Goal: Use online tool/utility: Utilize a website feature to perform a specific function

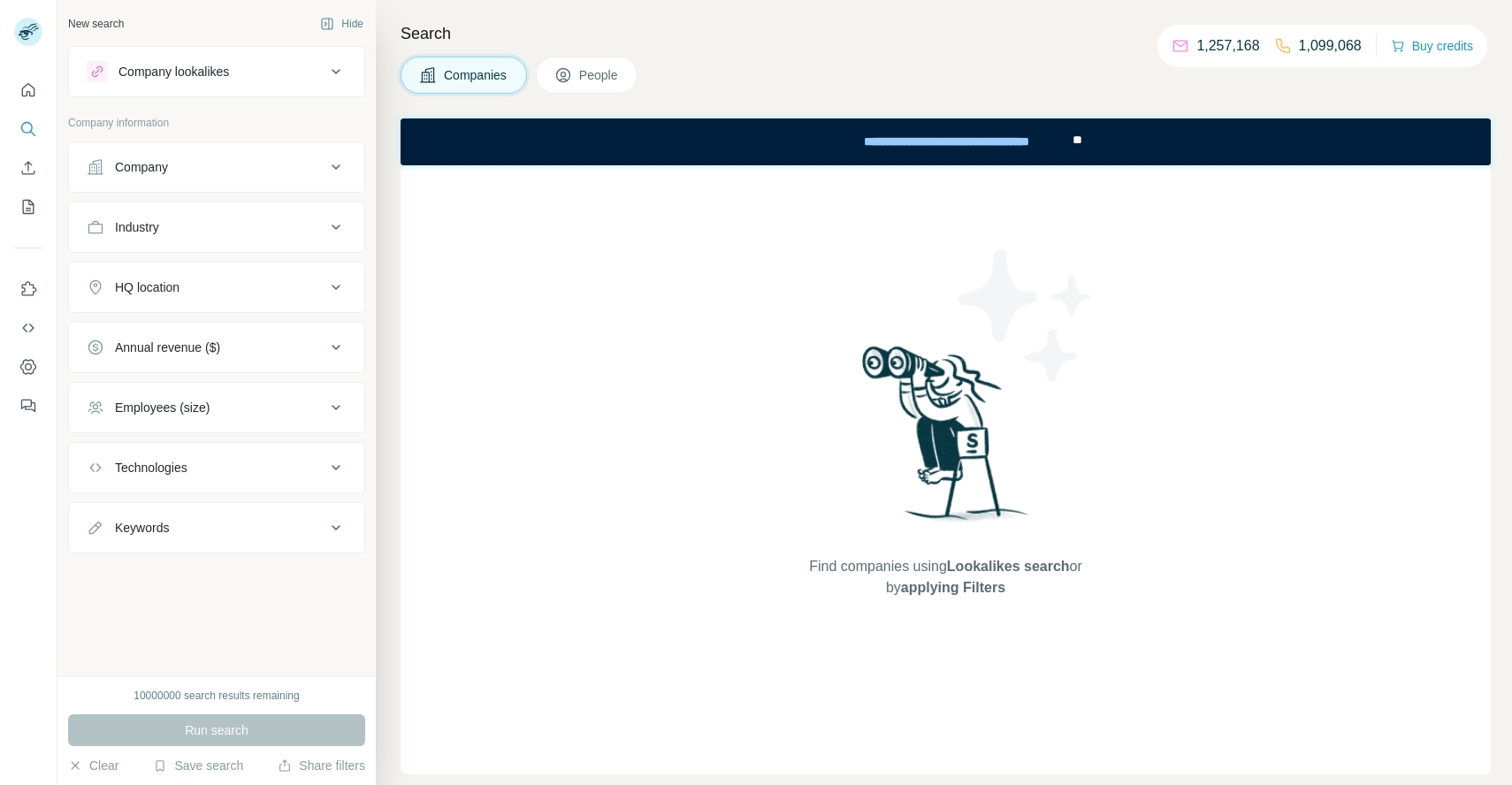
click at [209, 175] on div "Company" at bounding box center [206, 167] width 239 height 18
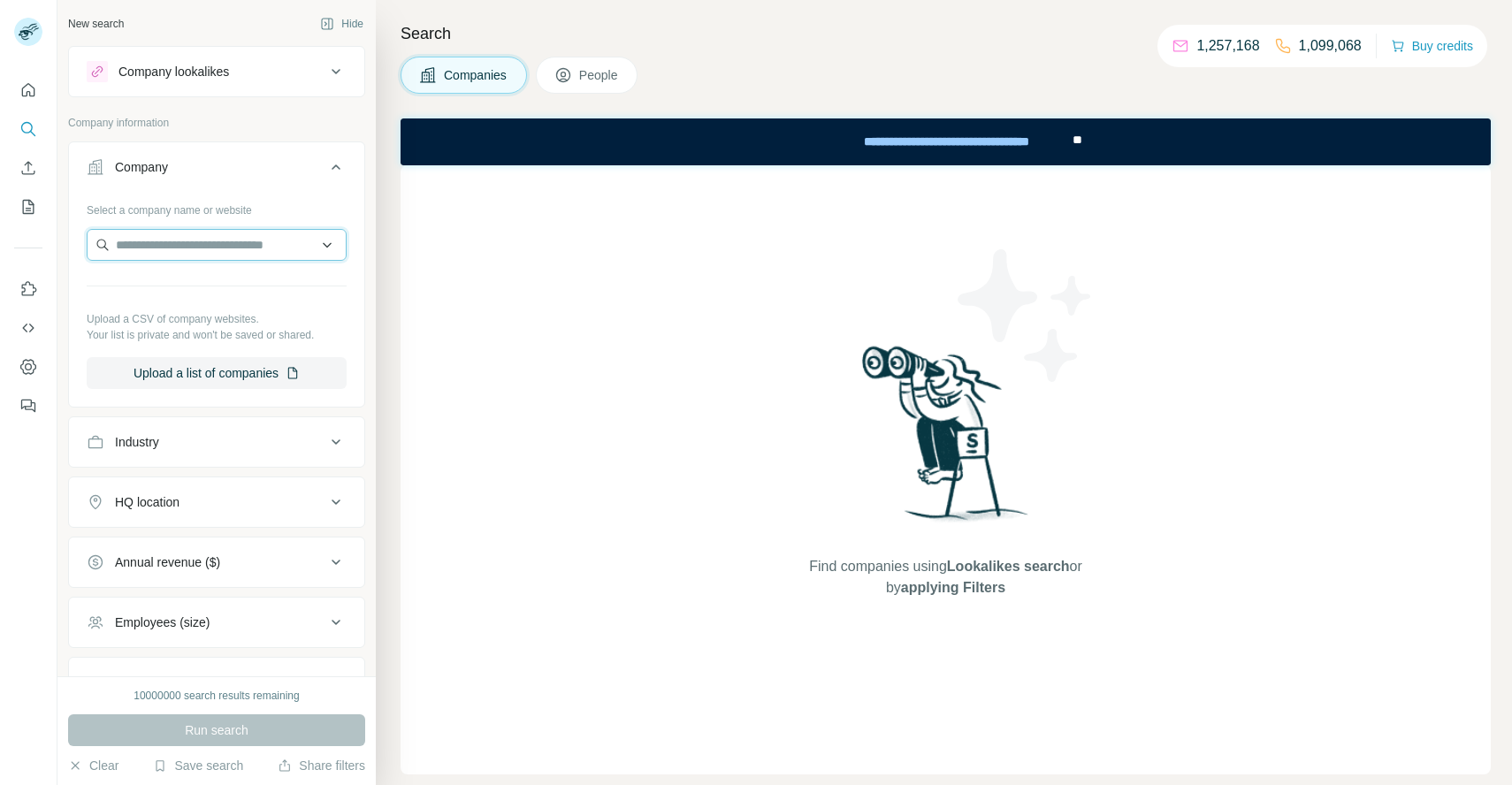
click at [212, 243] on input "text" at bounding box center [217, 245] width 260 height 32
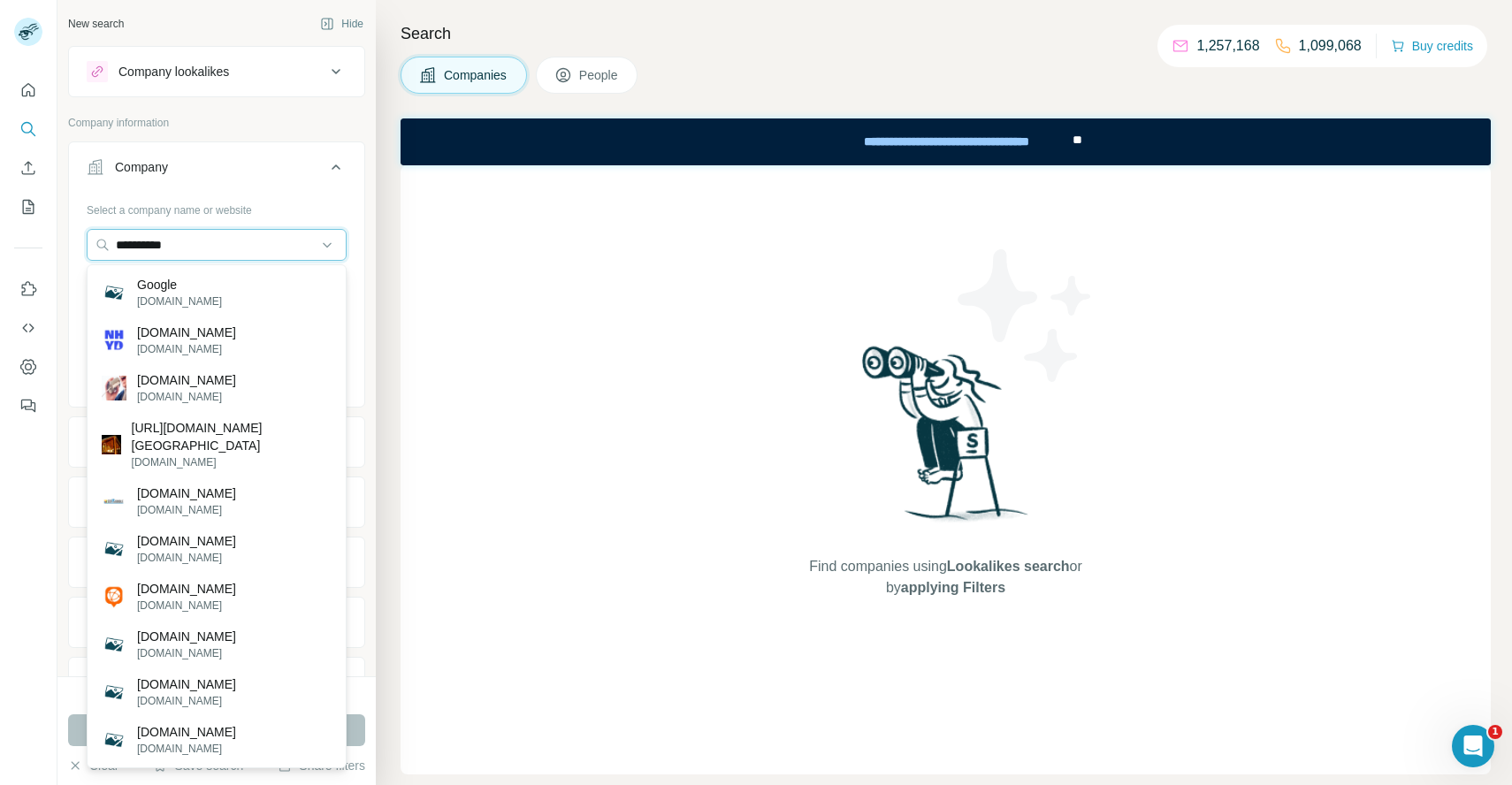
type input "**********"
click at [234, 291] on div "Google [DOMAIN_NAME]" at bounding box center [216, 293] width 251 height 48
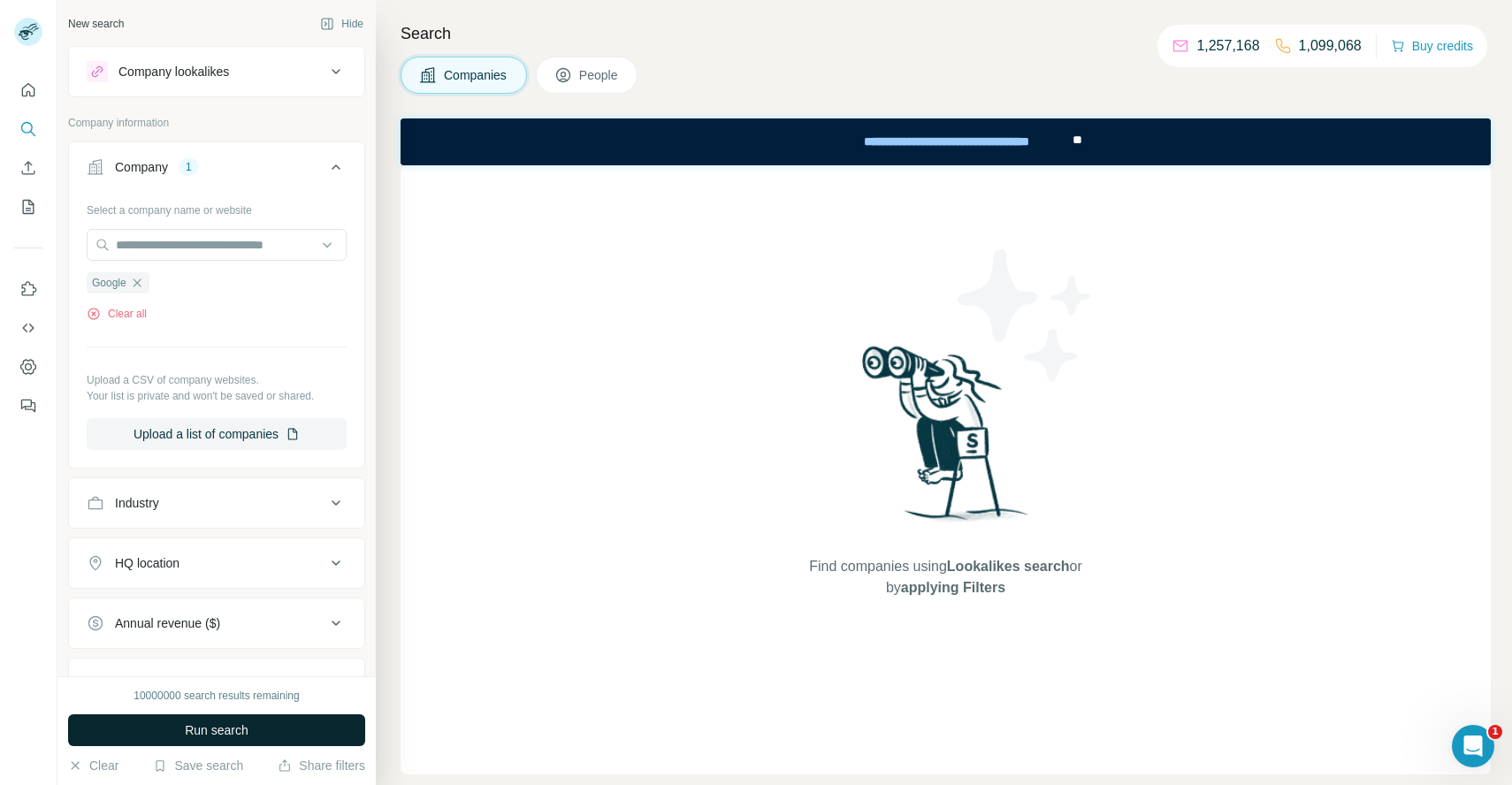
click at [220, 735] on span "Run search" at bounding box center [217, 730] width 64 height 18
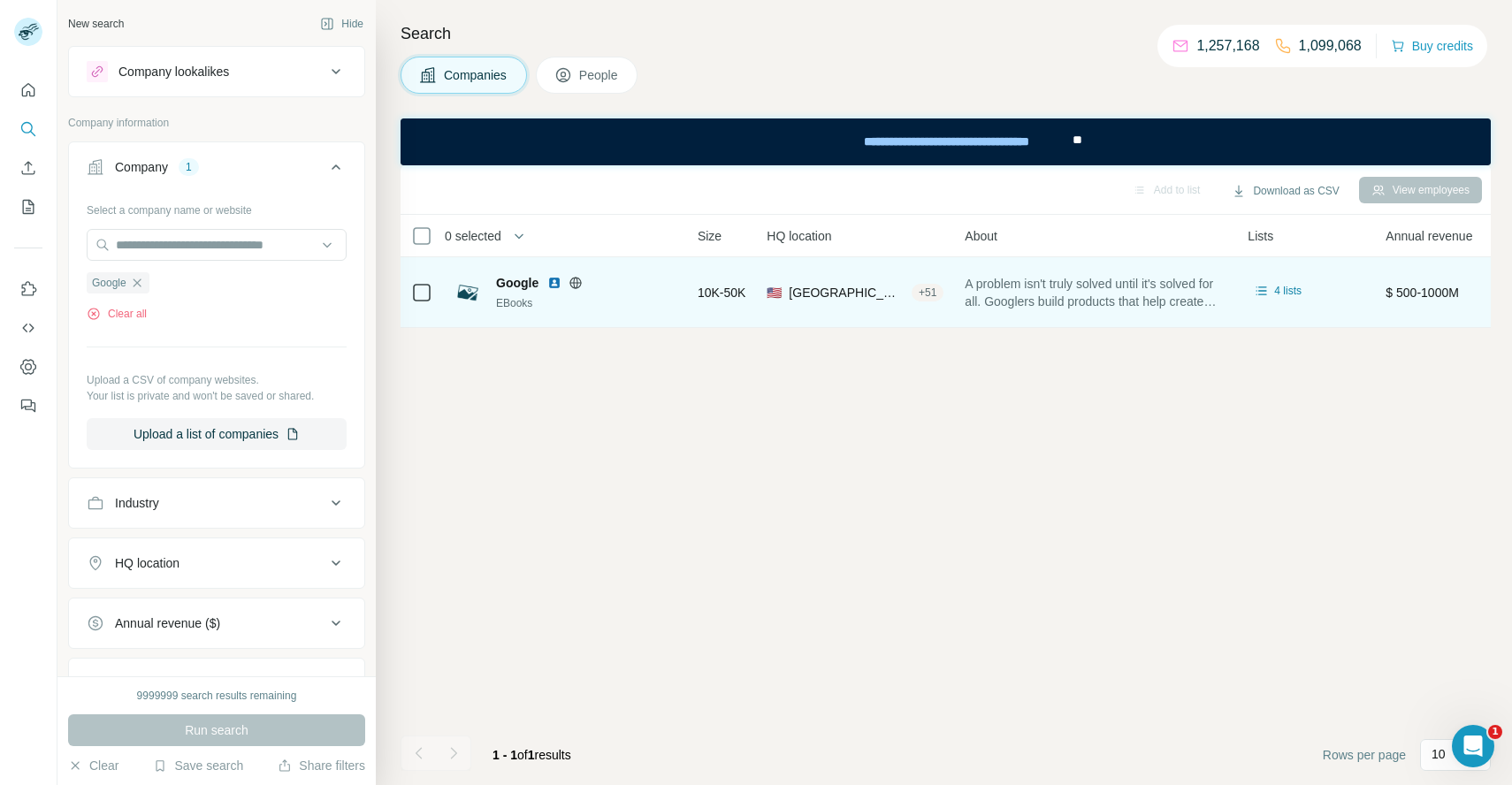
scroll to position [0, 204]
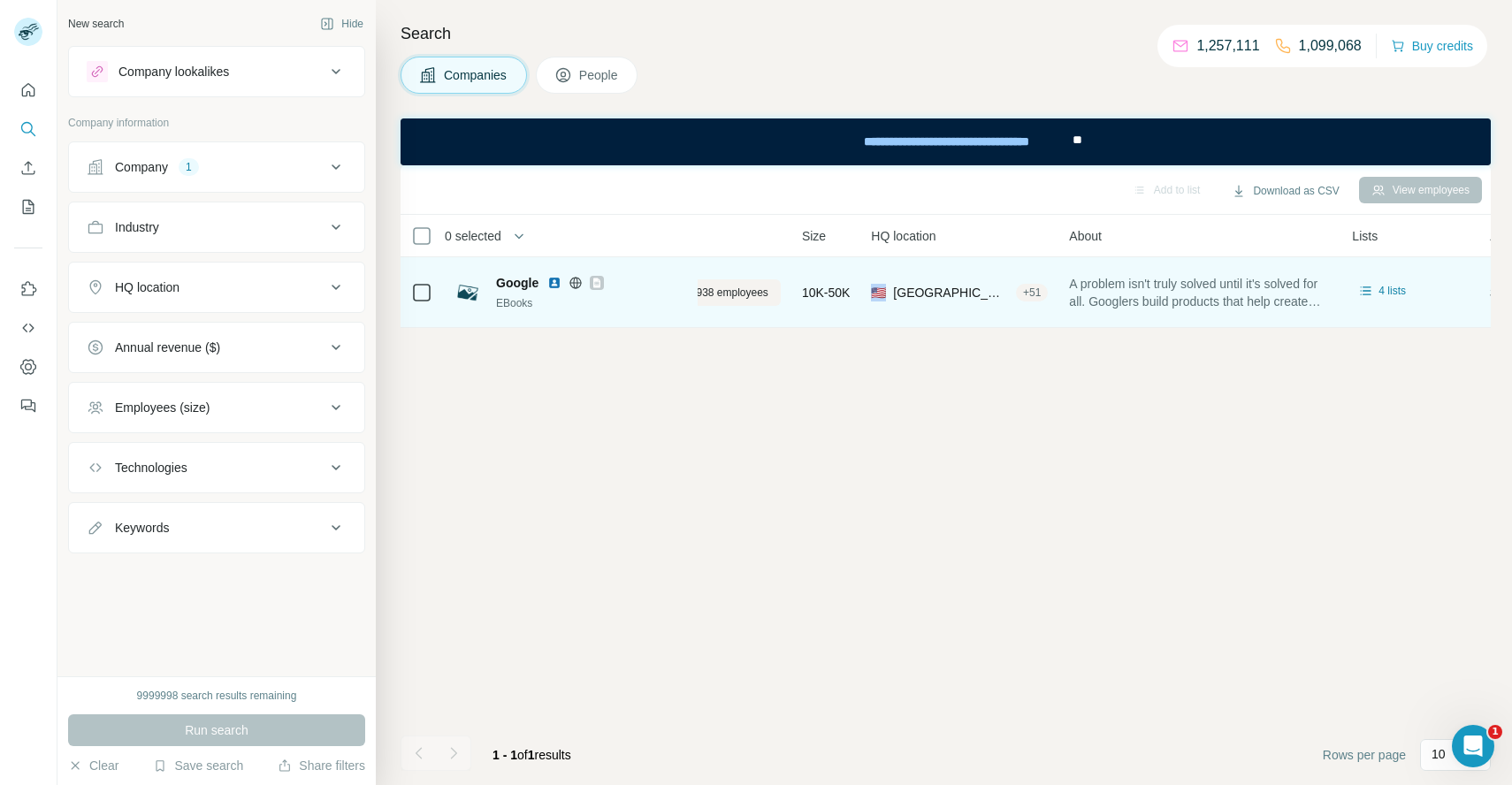
drag, startPoint x: 895, startPoint y: 293, endPoint x: 885, endPoint y: 293, distance: 10.0
click at [885, 293] on span "🇺🇸 [GEOGRAPHIC_DATA], [US_STATE] + 51" at bounding box center [959, 293] width 177 height 18
copy span "🇺🇸"
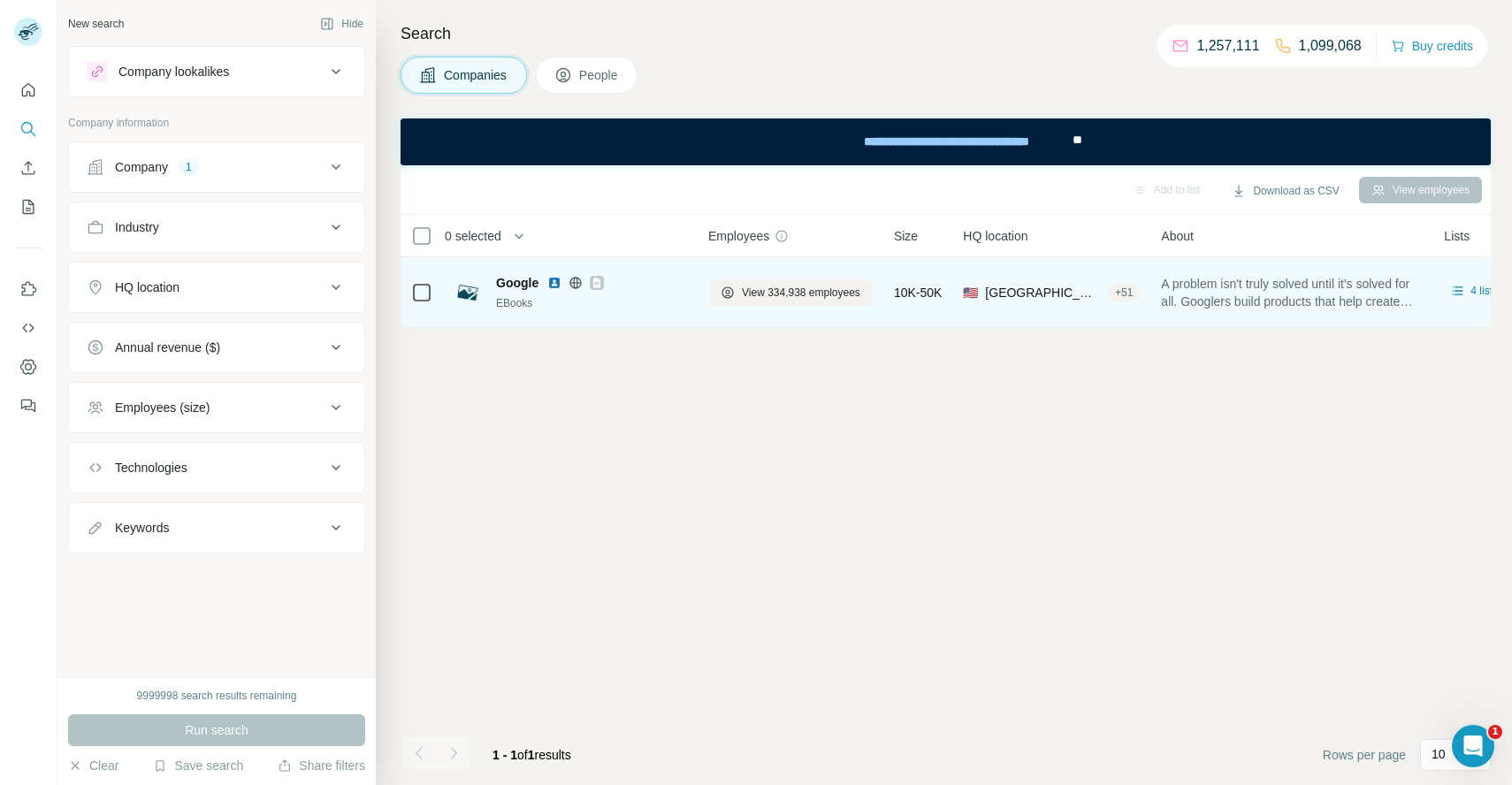
click at [1042, 307] on div "🇺🇸 United States, California + 51" at bounding box center [1051, 292] width 177 height 49
click at [1054, 291] on span "[GEOGRAPHIC_DATA], [US_STATE]" at bounding box center [1043, 293] width 116 height 18
click at [1132, 291] on div "+ 51" at bounding box center [1124, 293] width 32 height 16
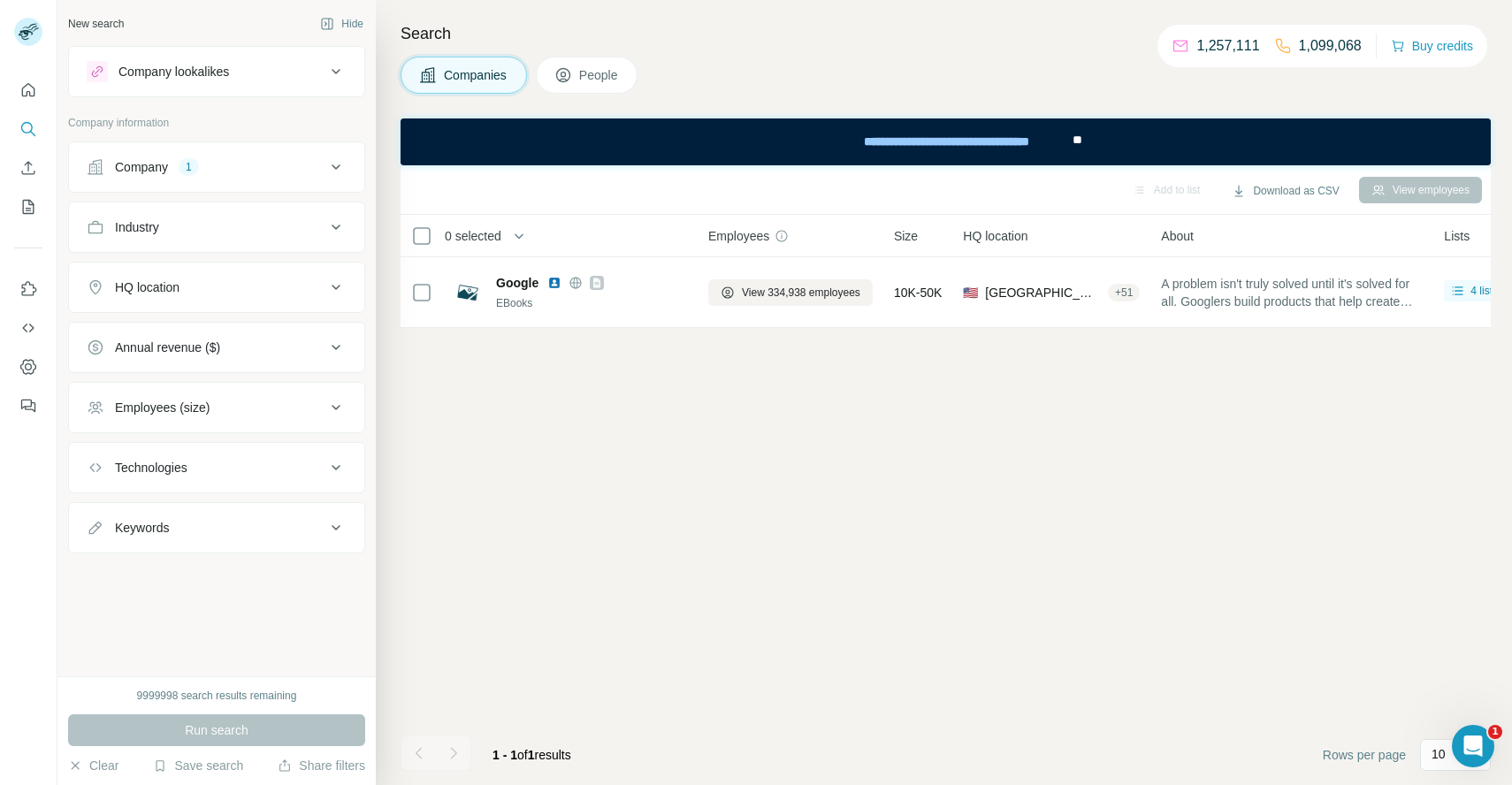
click at [1029, 406] on div "Add to list Download as CSV View employees 0 selected Companies Employees Size …" at bounding box center [946, 475] width 1091 height 620
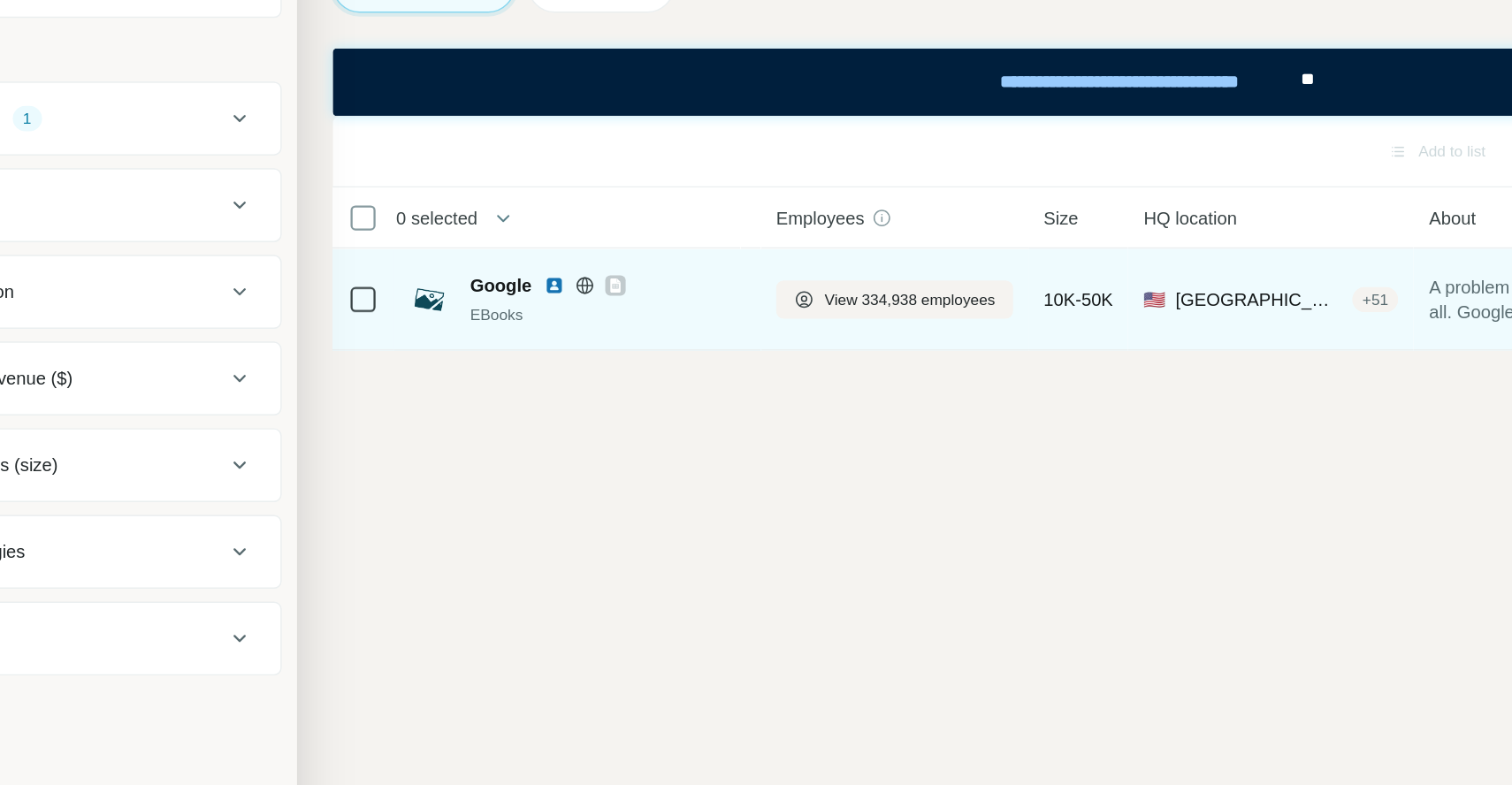
click at [553, 284] on img at bounding box center [554, 283] width 14 height 14
